Goal: Check status: Check status

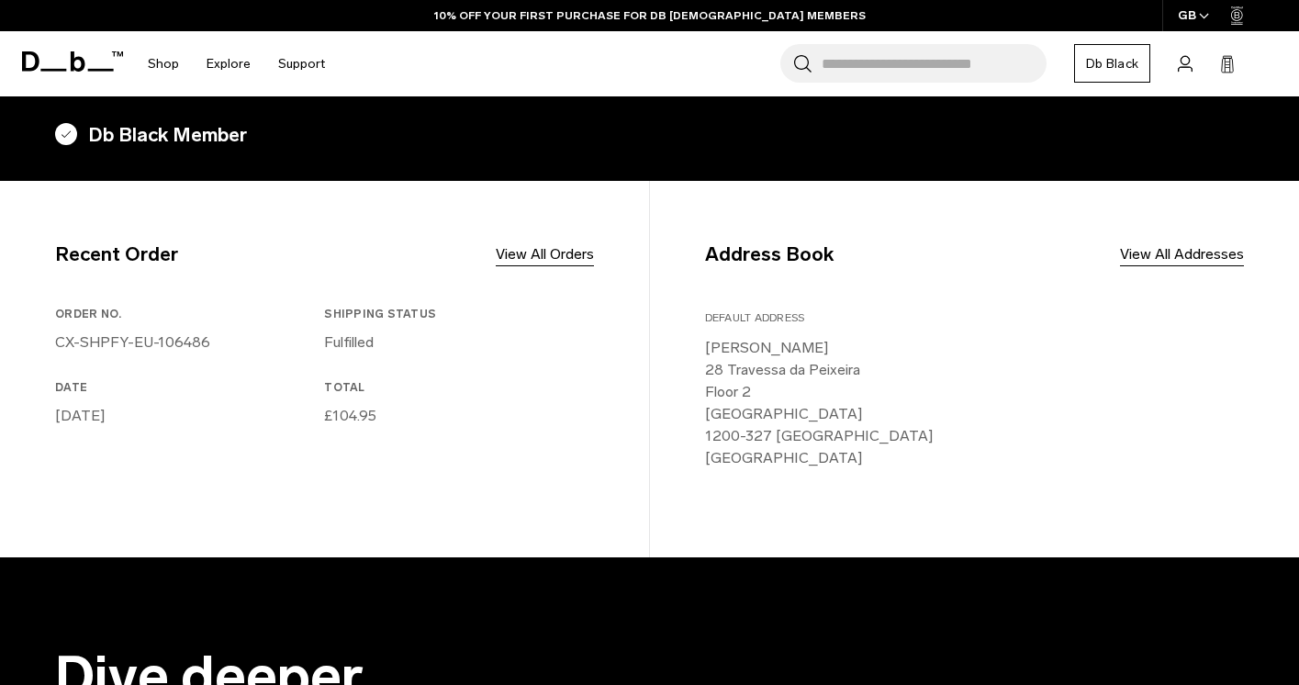
scroll to position [317, 0]
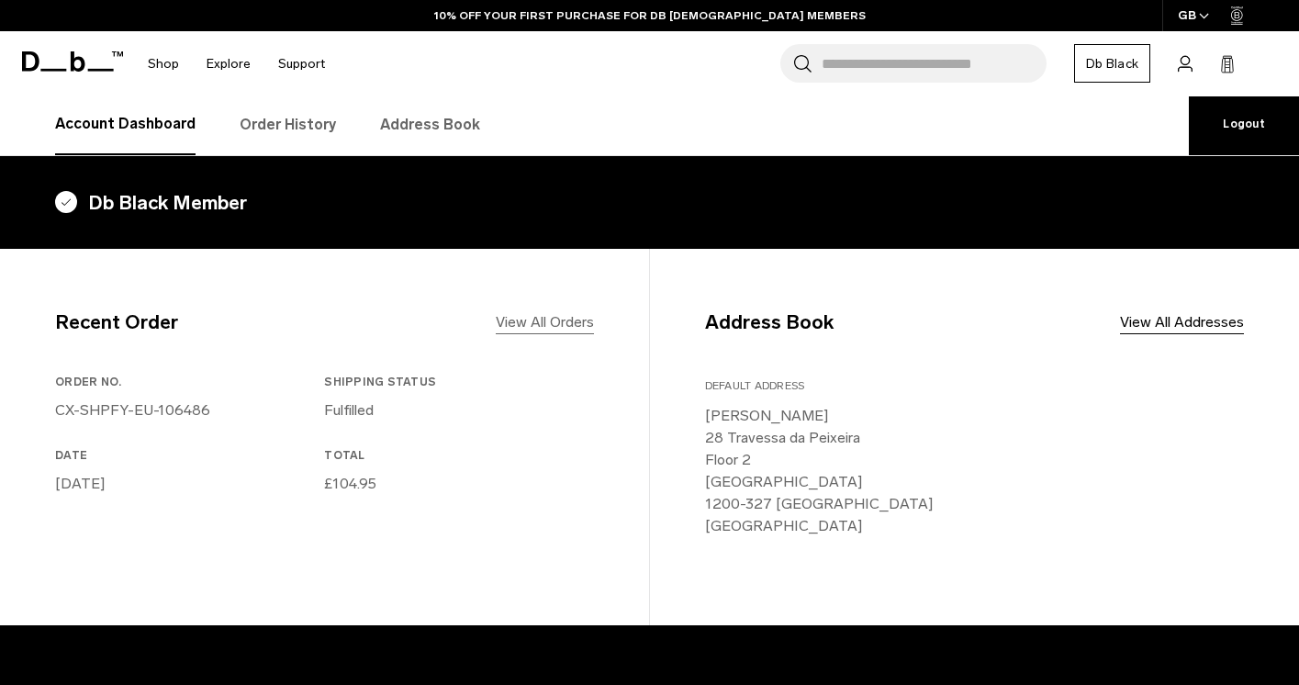
click at [544, 321] on link "View All Orders" at bounding box center [545, 322] width 98 height 22
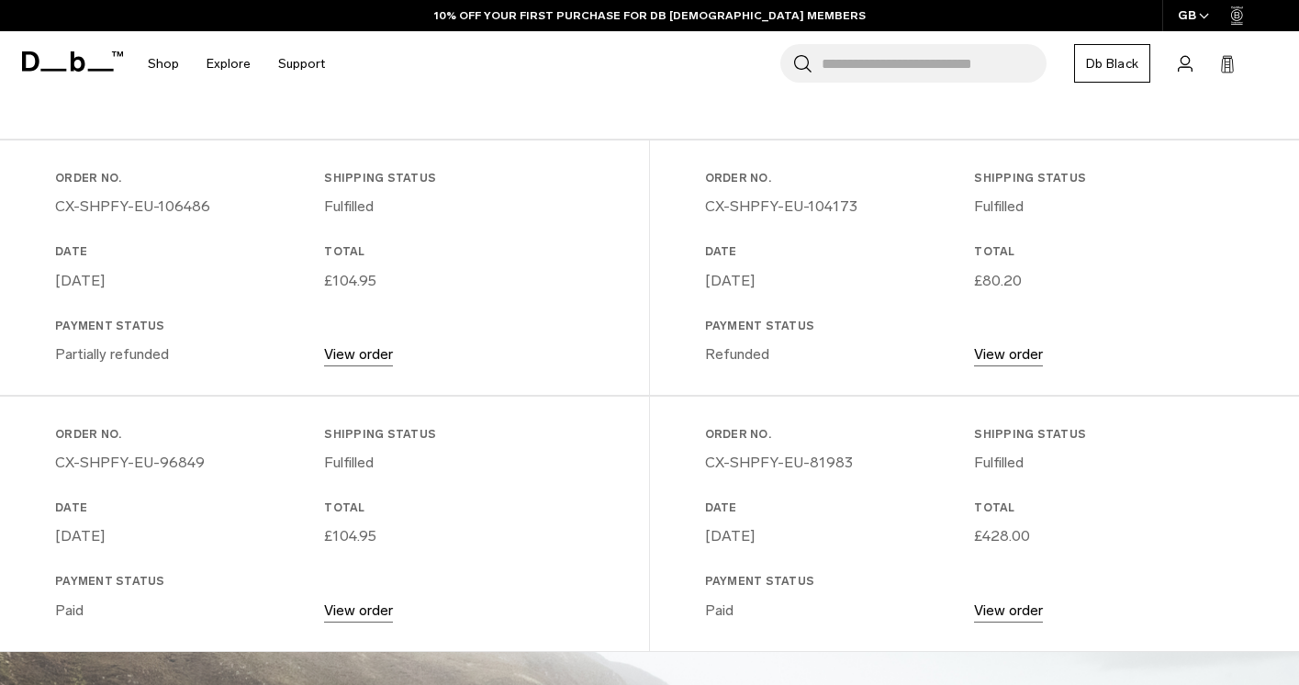
click at [359, 357] on link "View order" at bounding box center [358, 353] width 69 height 17
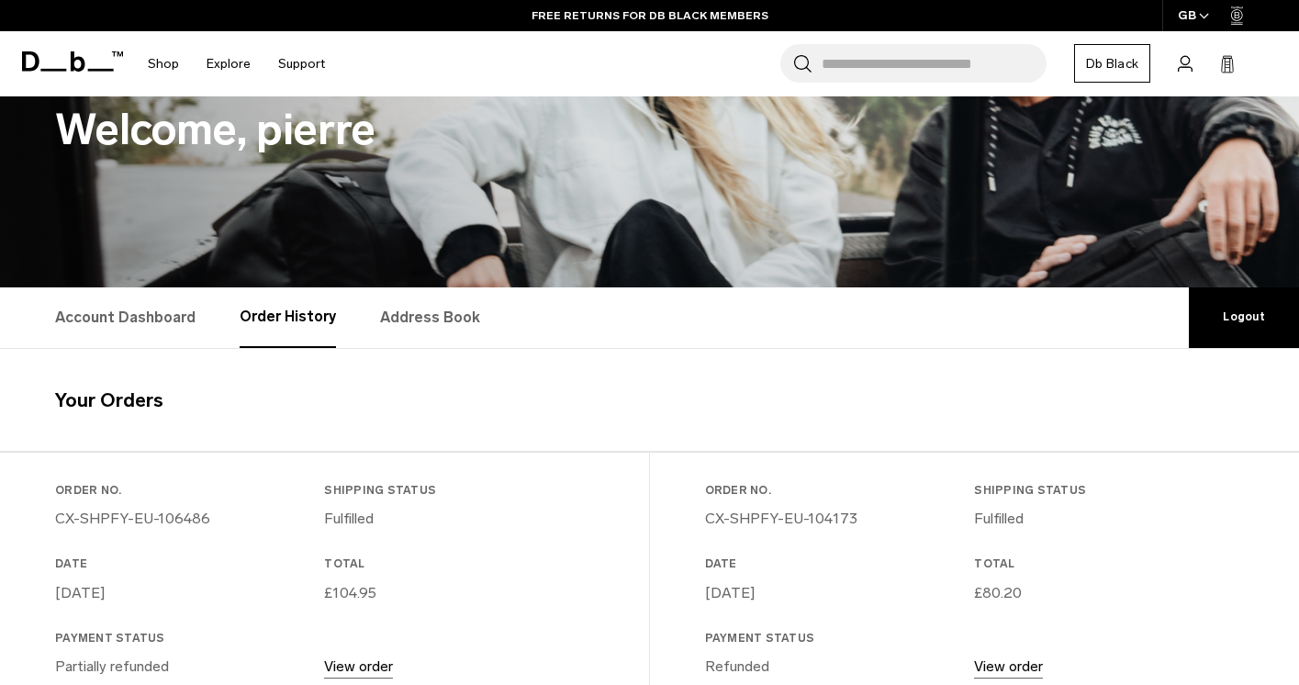
scroll to position [377, 0]
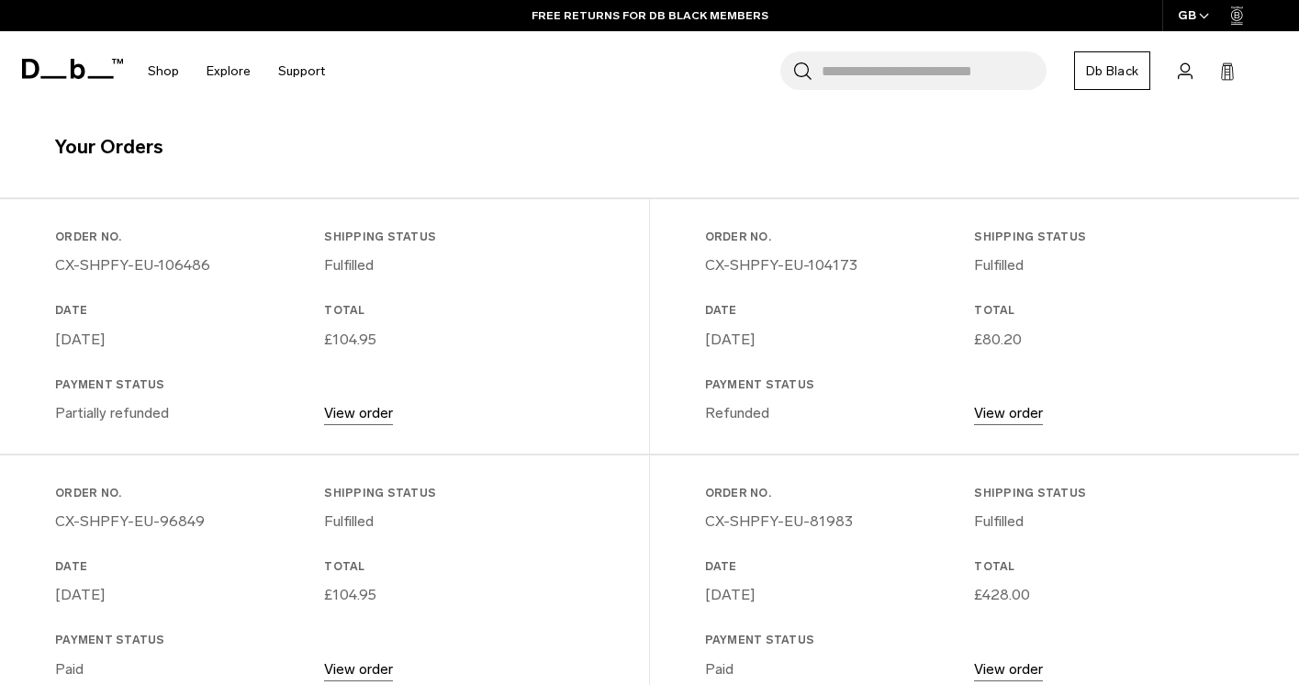
click at [363, 416] on link "View order" at bounding box center [358, 412] width 69 height 17
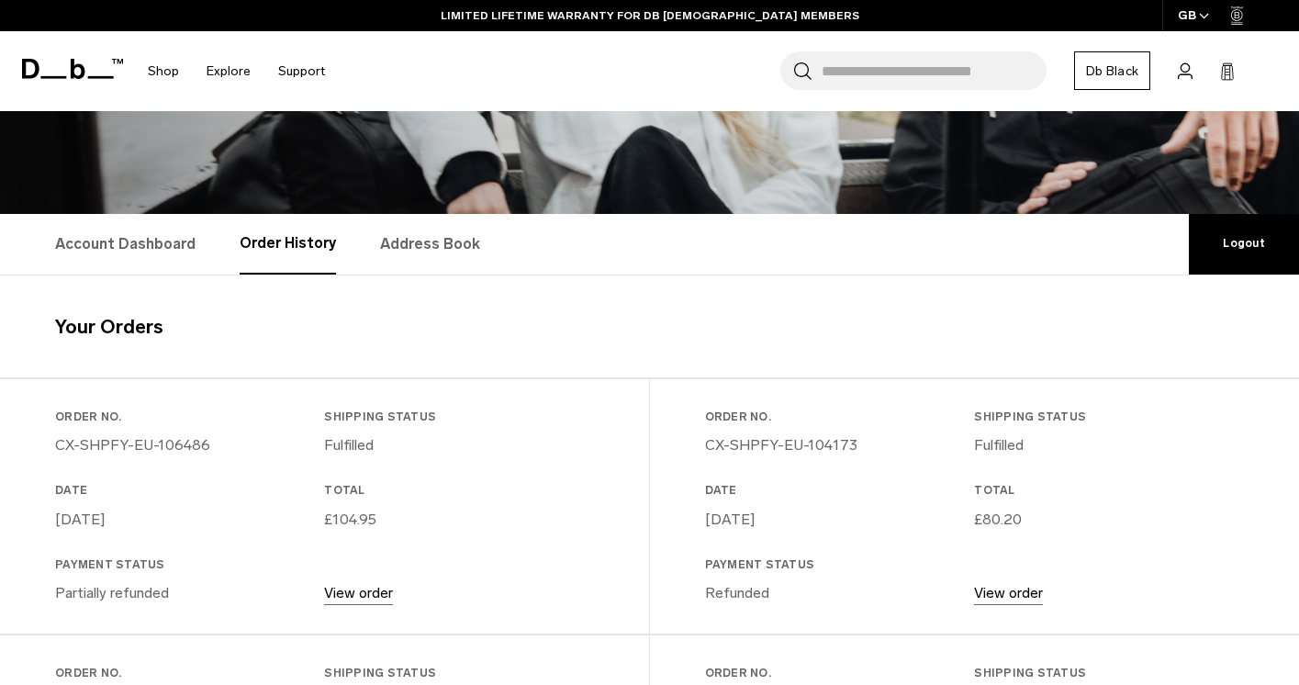
scroll to position [241, 0]
